Goal: Information Seeking & Learning: Learn about a topic

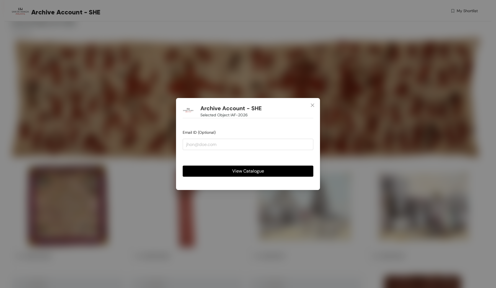
scroll to position [23, 0]
click at [254, 173] on span "View Catalogue" at bounding box center [248, 171] width 32 height 7
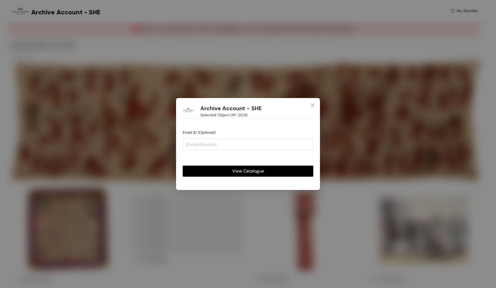
click at [252, 169] on span "View Catalogue" at bounding box center [248, 171] width 32 height 7
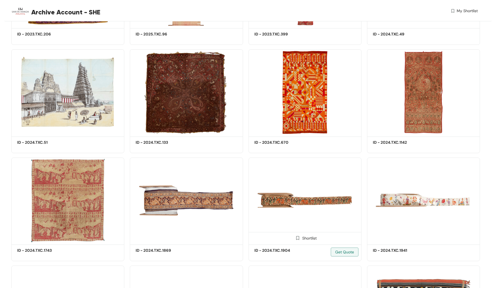
scroll to position [246, 0]
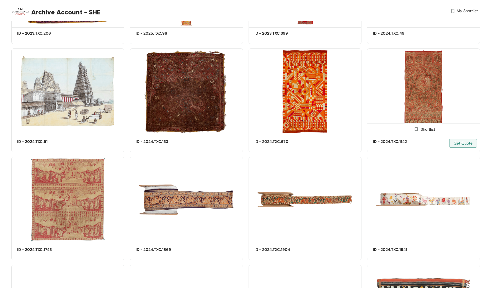
click at [404, 99] on img at bounding box center [423, 90] width 113 height 85
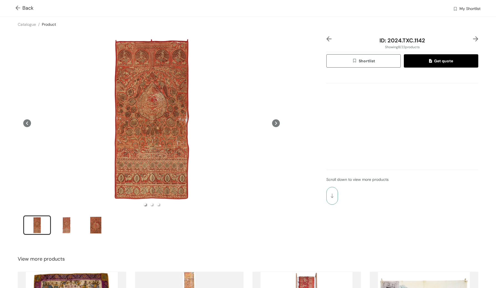
click at [332, 199] on button "button" at bounding box center [333, 196] width 12 height 18
click at [16, 6] on img at bounding box center [19, 9] width 7 height 6
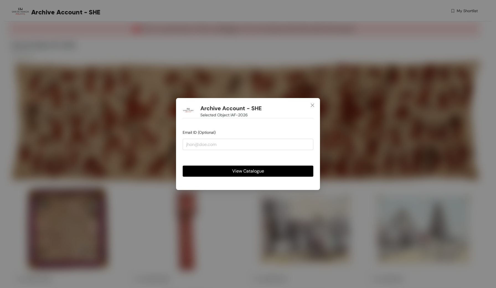
click at [252, 171] on span "View Catalogue" at bounding box center [248, 171] width 32 height 7
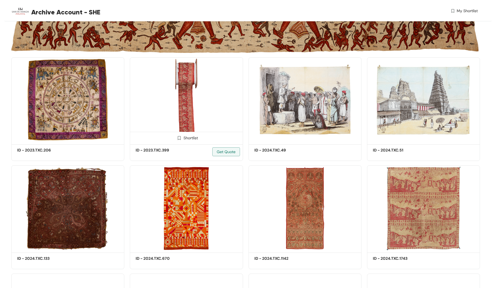
scroll to position [130, 0]
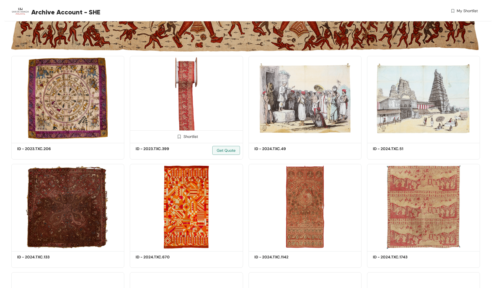
click at [191, 111] on img at bounding box center [186, 98] width 113 height 85
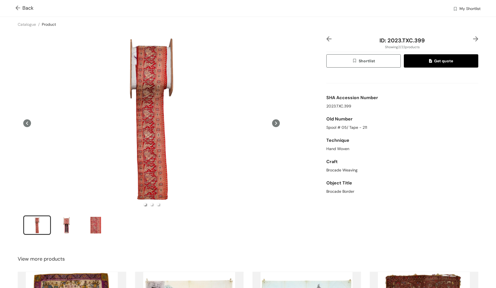
click at [18, 8] on img at bounding box center [19, 9] width 7 height 6
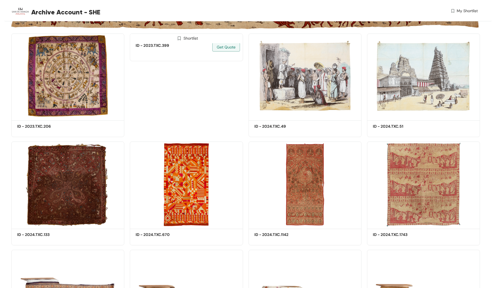
scroll to position [154, 0]
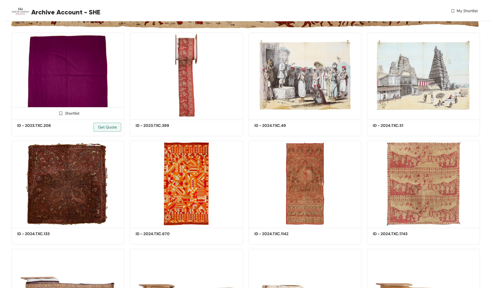
click at [81, 91] on img at bounding box center [67, 75] width 113 height 85
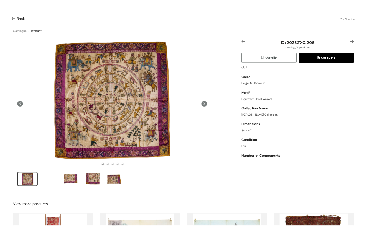
scroll to position [174, 0]
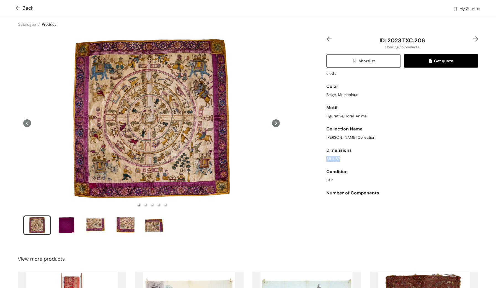
drag, startPoint x: 327, startPoint y: 154, endPoint x: 347, endPoint y: 156, distance: 20.6
click at [347, 156] on div "88 x 87" at bounding box center [403, 159] width 152 height 6
copy div "88 x 87"
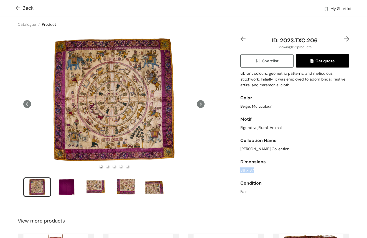
click at [18, 7] on img at bounding box center [19, 9] width 7 height 6
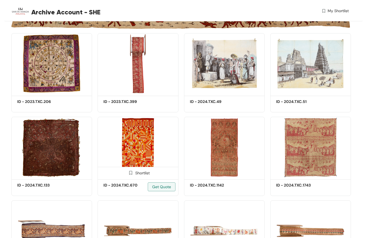
scroll to position [154, 0]
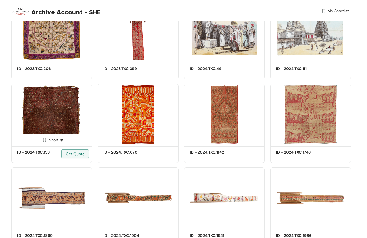
click at [55, 112] on img at bounding box center [51, 114] width 81 height 61
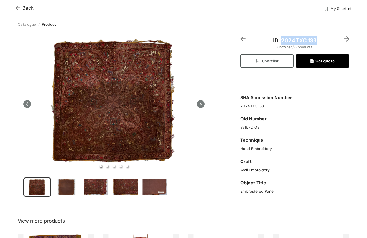
drag, startPoint x: 321, startPoint y: 38, endPoint x: 281, endPoint y: 39, distance: 39.9
click at [281, 39] on div "ID: 2024.TXC.133" at bounding box center [294, 40] width 91 height 8
copy span "2024.TXC.133"
click at [309, 150] on div "Hand Embroidery" at bounding box center [294, 149] width 109 height 6
click at [286, 128] on div "S316-D109" at bounding box center [294, 128] width 109 height 6
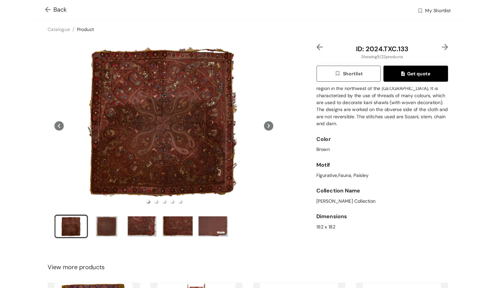
scroll to position [174, 0]
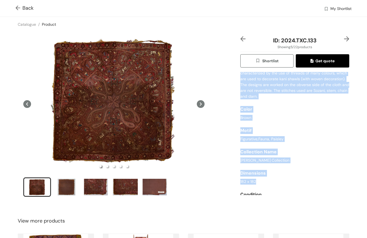
drag, startPoint x: 256, startPoint y: 182, endPoint x: 234, endPoint y: 181, distance: 22.2
click at [234, 181] on div "ID: 2024.TXC.133 Showing 5 / 22 products Shortlist Get quote SHA Accession Numb…" at bounding box center [183, 120] width 369 height 177
click at [238, 182] on div "ID: 2024.TXC.133 Showing 5 / 22 products Shortlist Get quote SHA Accession Numb…" at bounding box center [183, 120] width 369 height 177
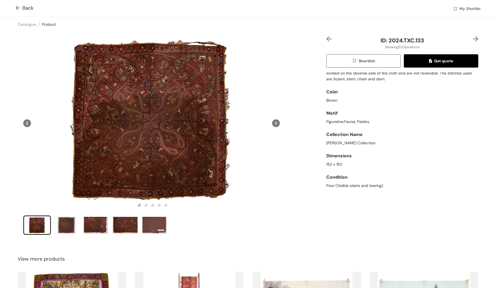
click at [17, 7] on img at bounding box center [19, 9] width 7 height 6
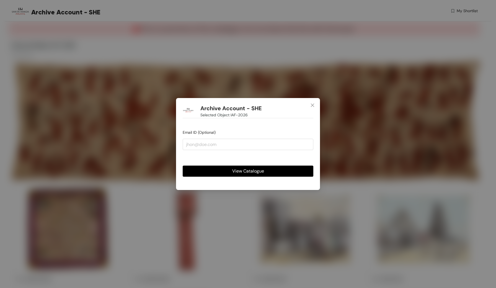
click at [240, 171] on span "View Catalogue" at bounding box center [248, 171] width 32 height 7
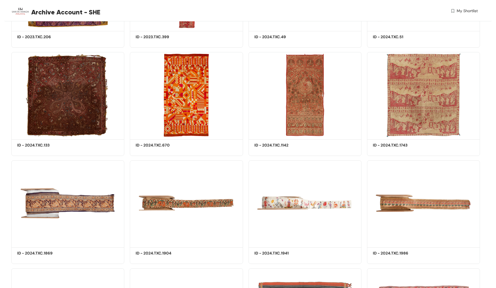
scroll to position [243, 0]
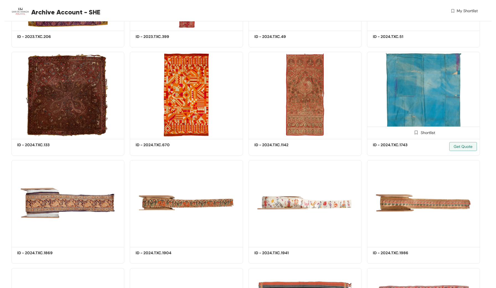
click at [424, 109] on img at bounding box center [423, 94] width 113 height 85
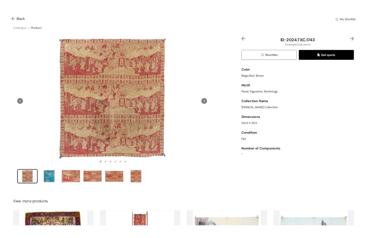
scroll to position [5, 0]
